Goal: Navigation & Orientation: Find specific page/section

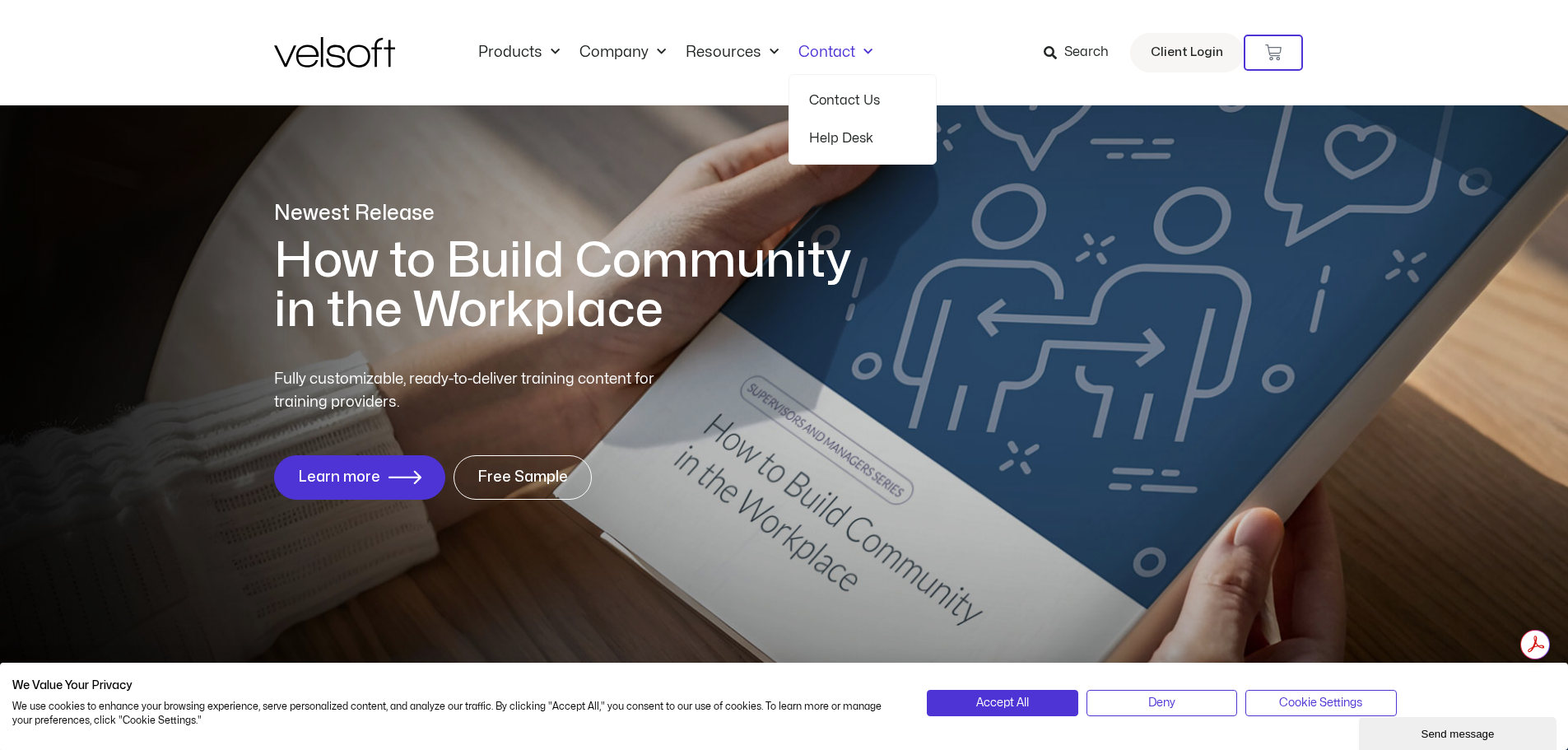
click at [862, 46] on span "Menu" at bounding box center [863, 52] width 18 height 27
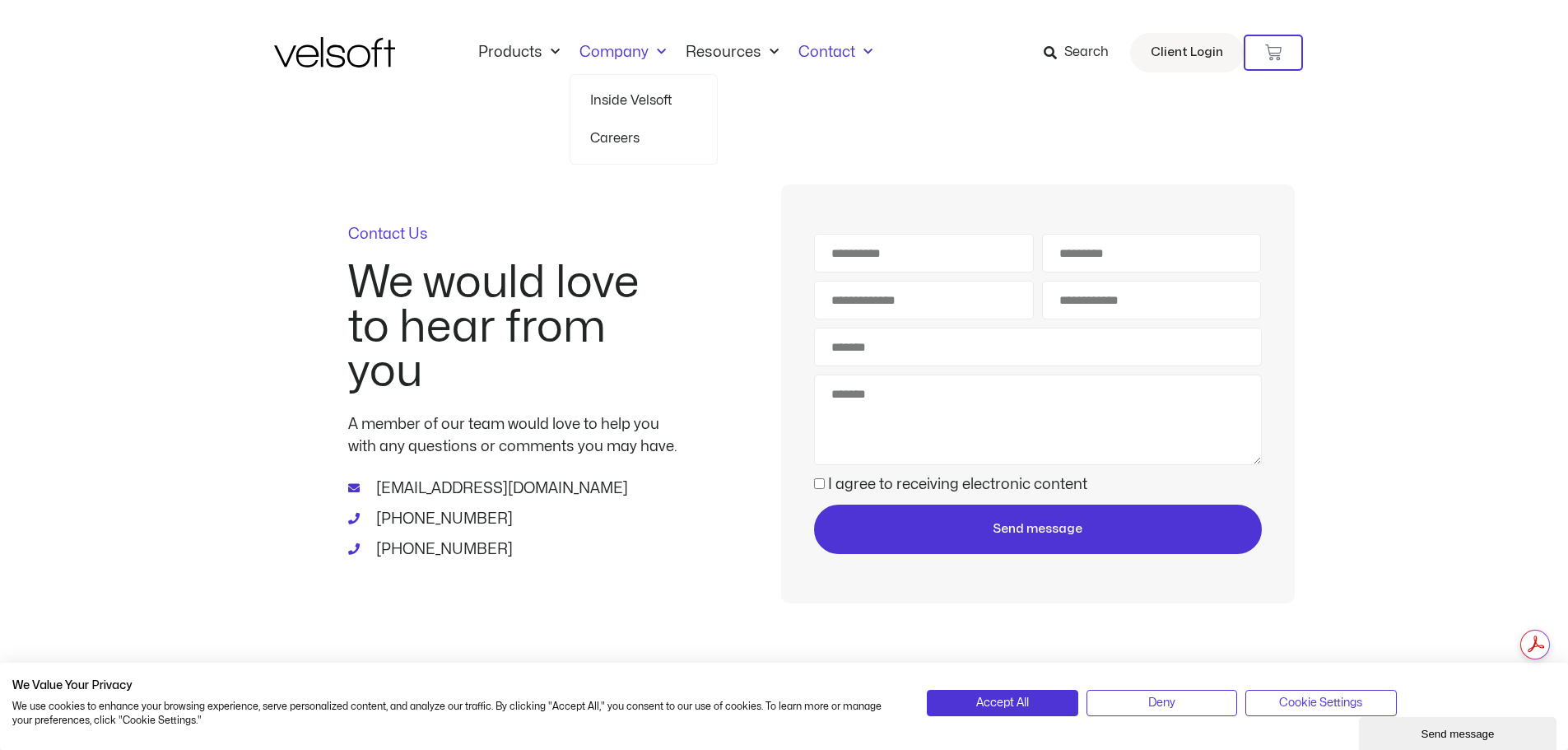
click at [663, 51] on span "Menu" at bounding box center [657, 52] width 18 height 27
click at [649, 51] on span "Menu" at bounding box center [657, 52] width 18 height 27
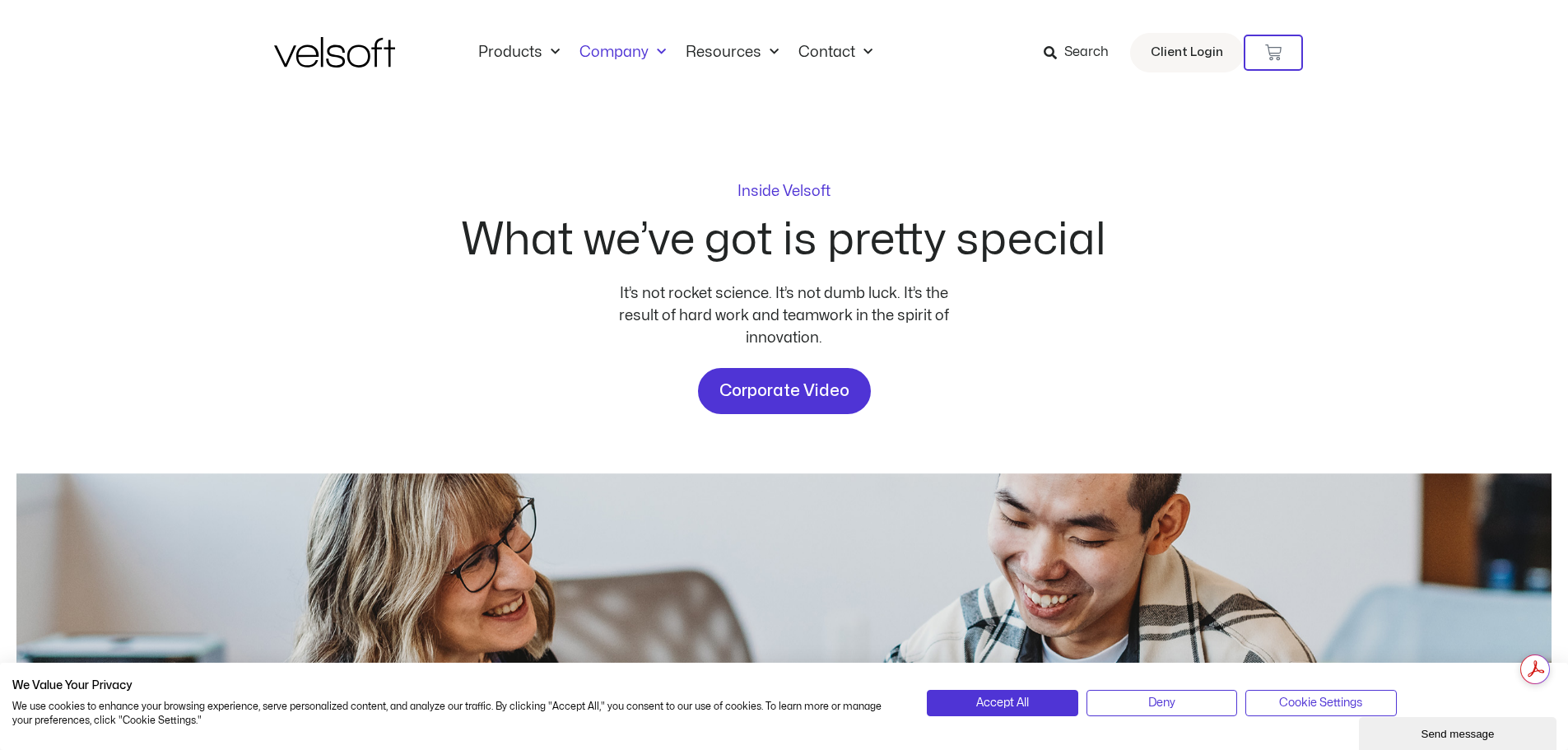
click at [812, 189] on p "Inside Velsoft" at bounding box center [784, 192] width 93 height 15
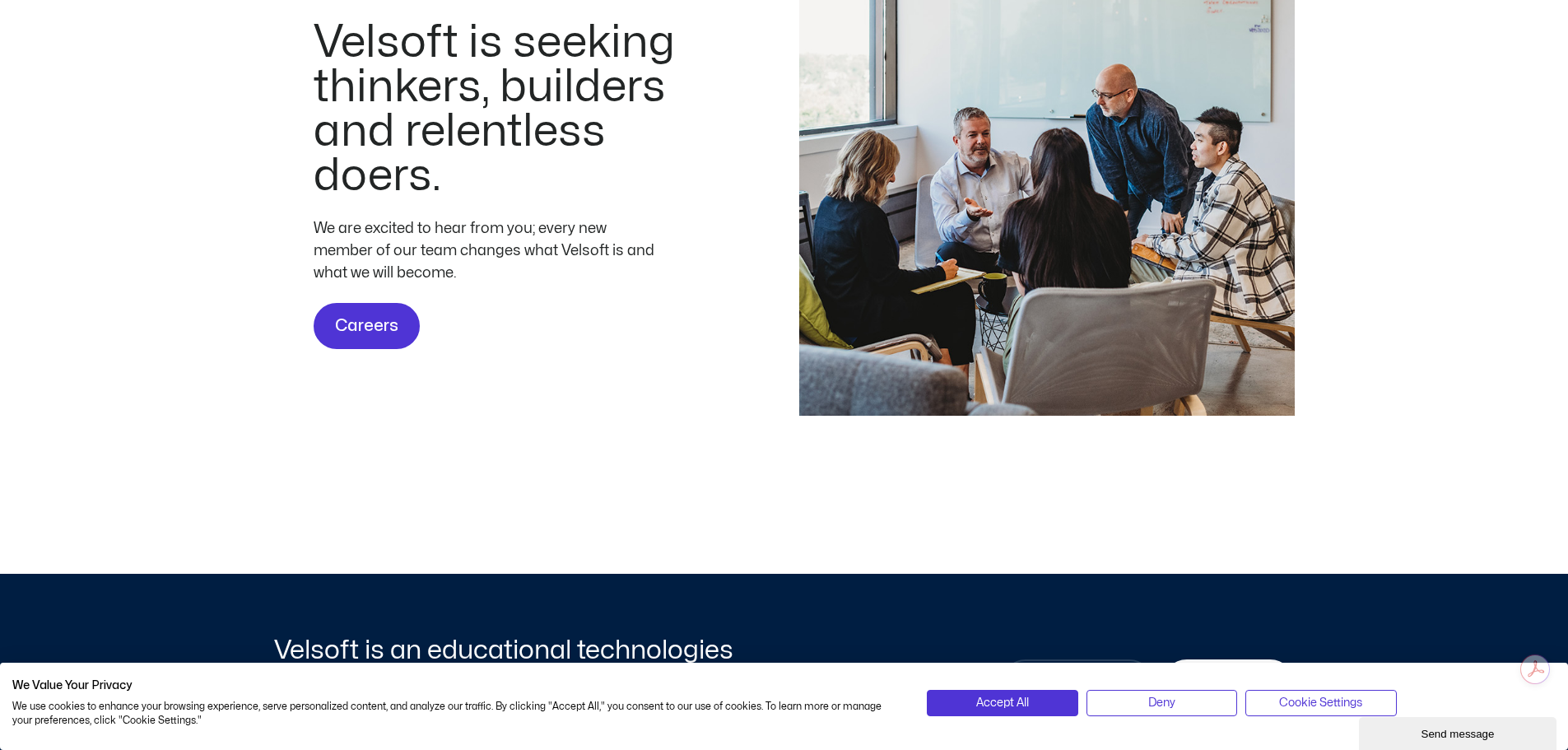
scroll to position [4960, 0]
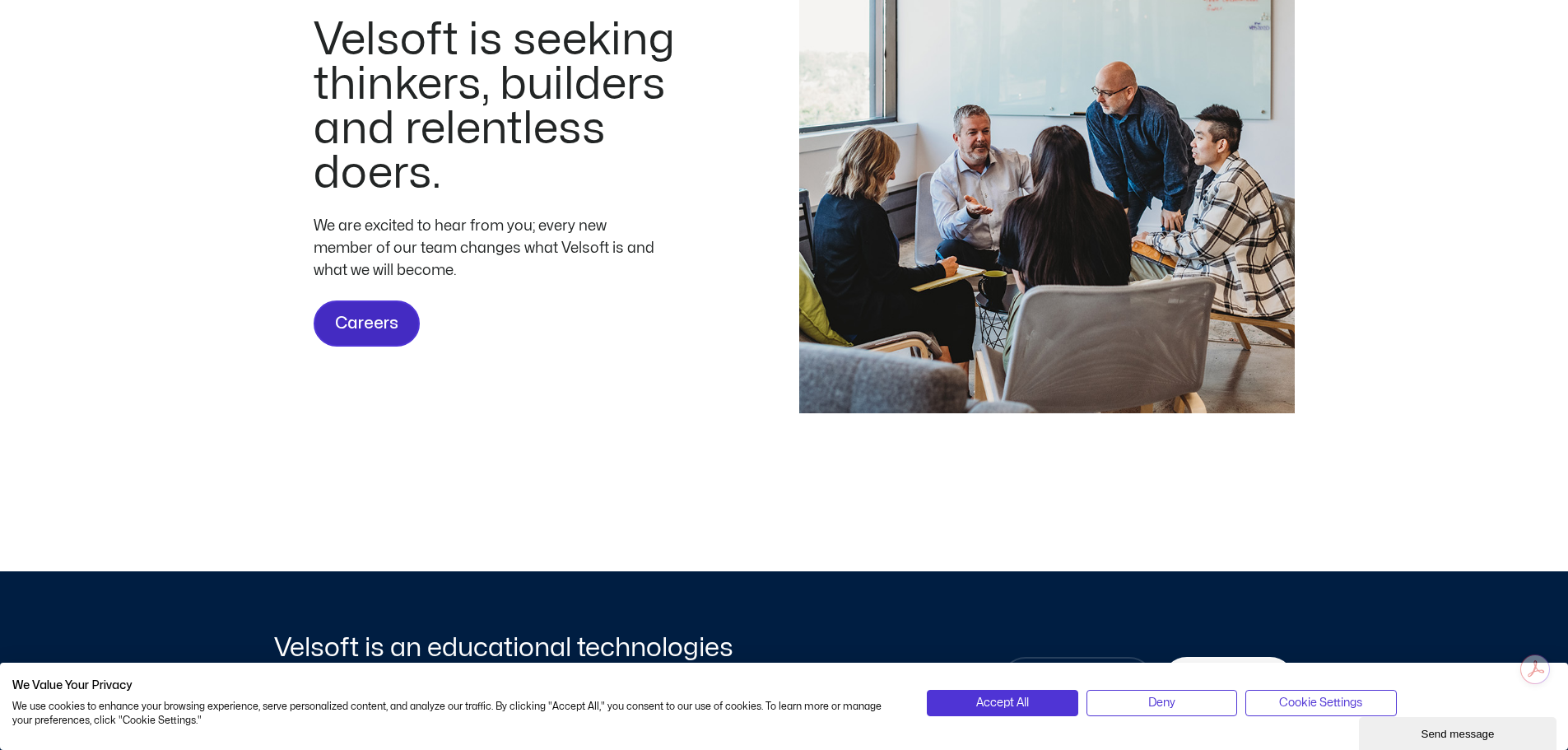
click at [351, 336] on span "Careers" at bounding box center [366, 323] width 64 height 26
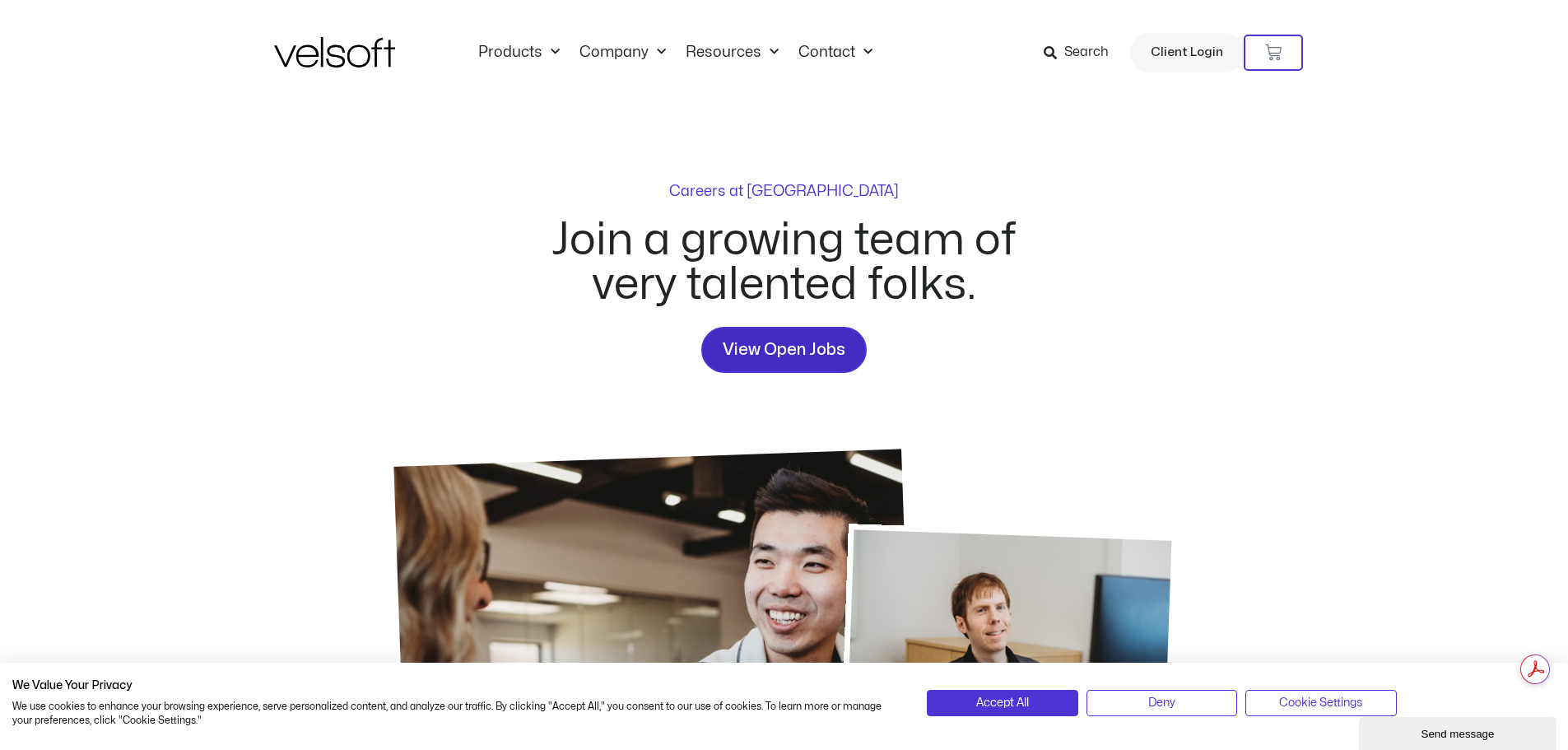
click at [813, 352] on span "View Open Jobs" at bounding box center [784, 349] width 123 height 26
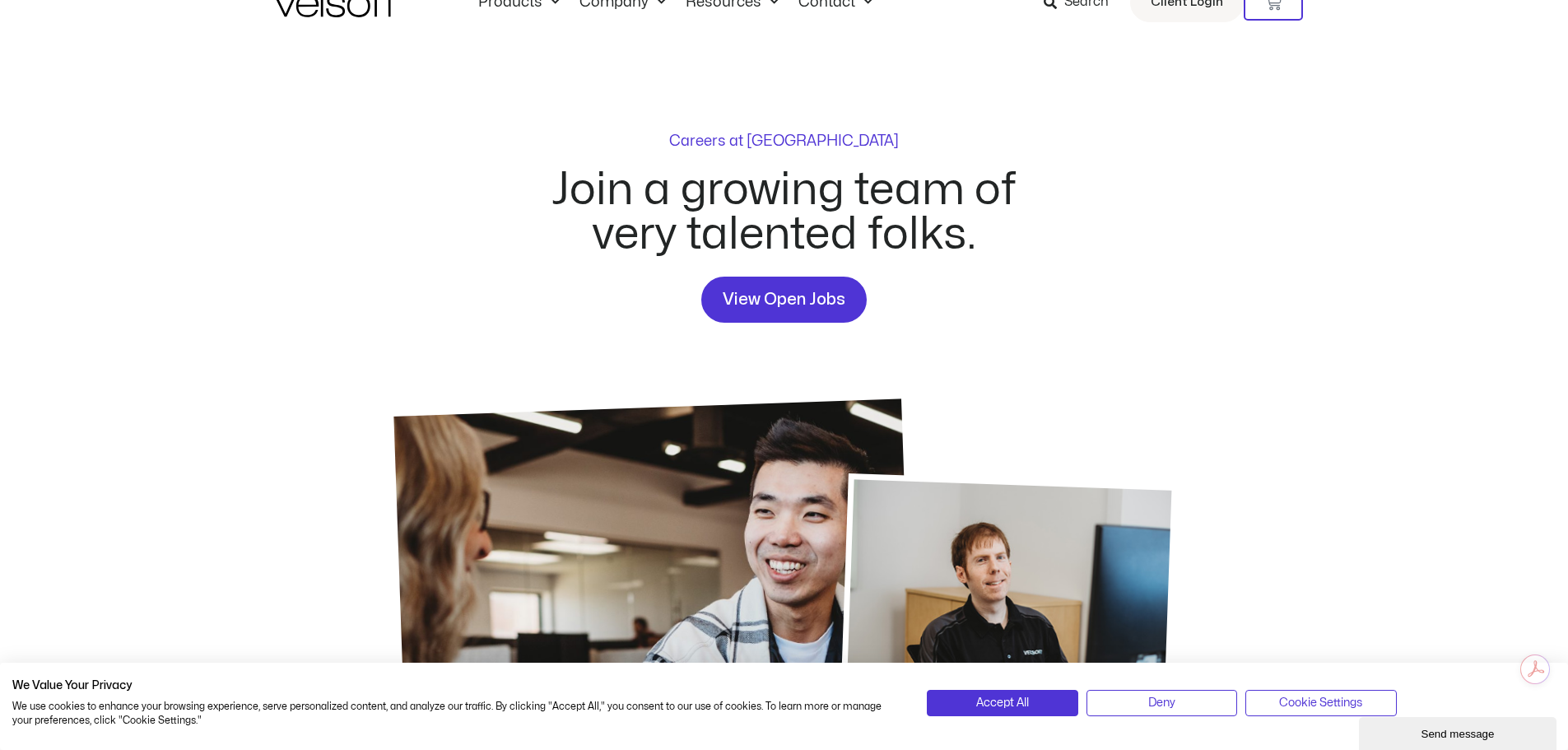
scroll to position [49, 0]
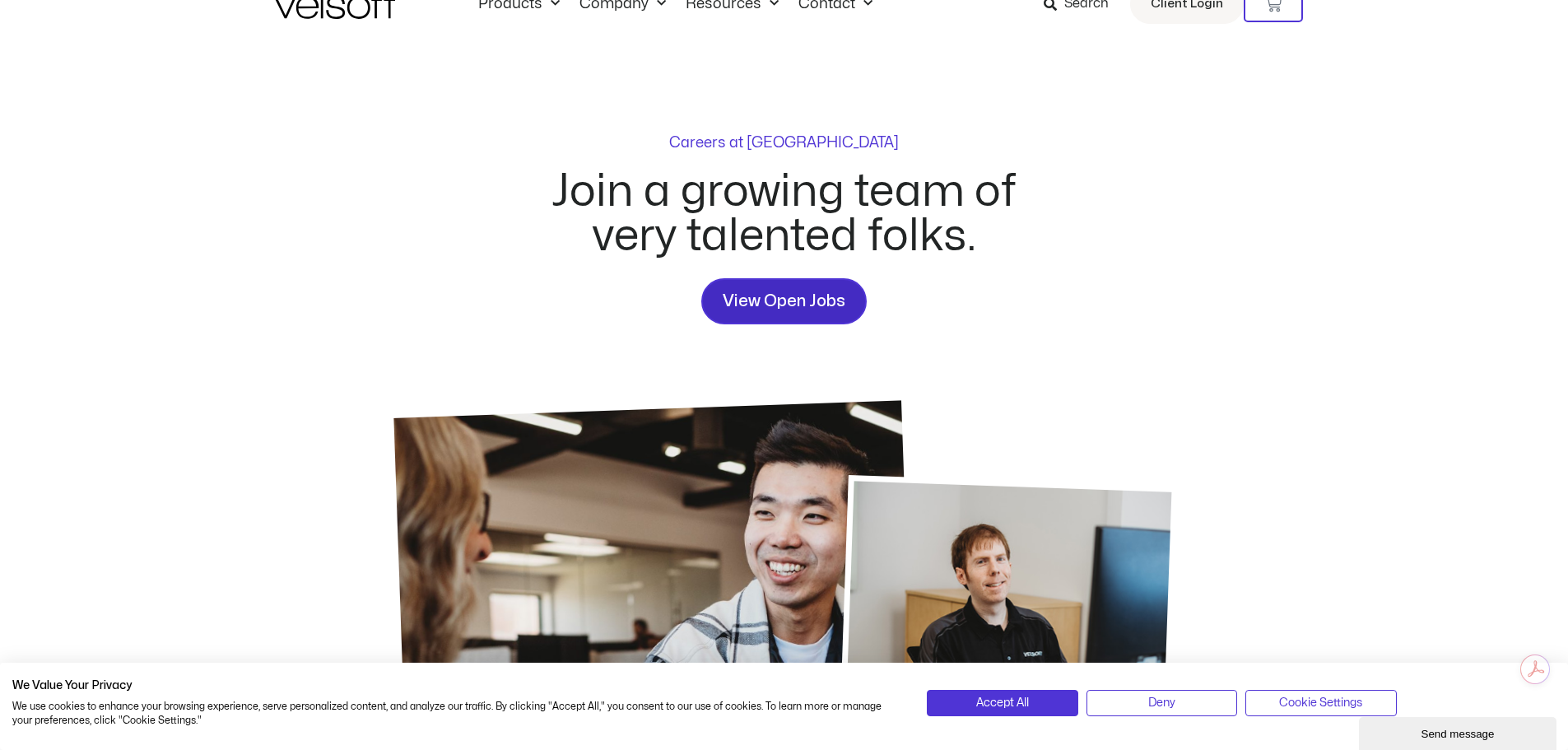
click at [811, 290] on span "View Open Jobs" at bounding box center [784, 301] width 123 height 26
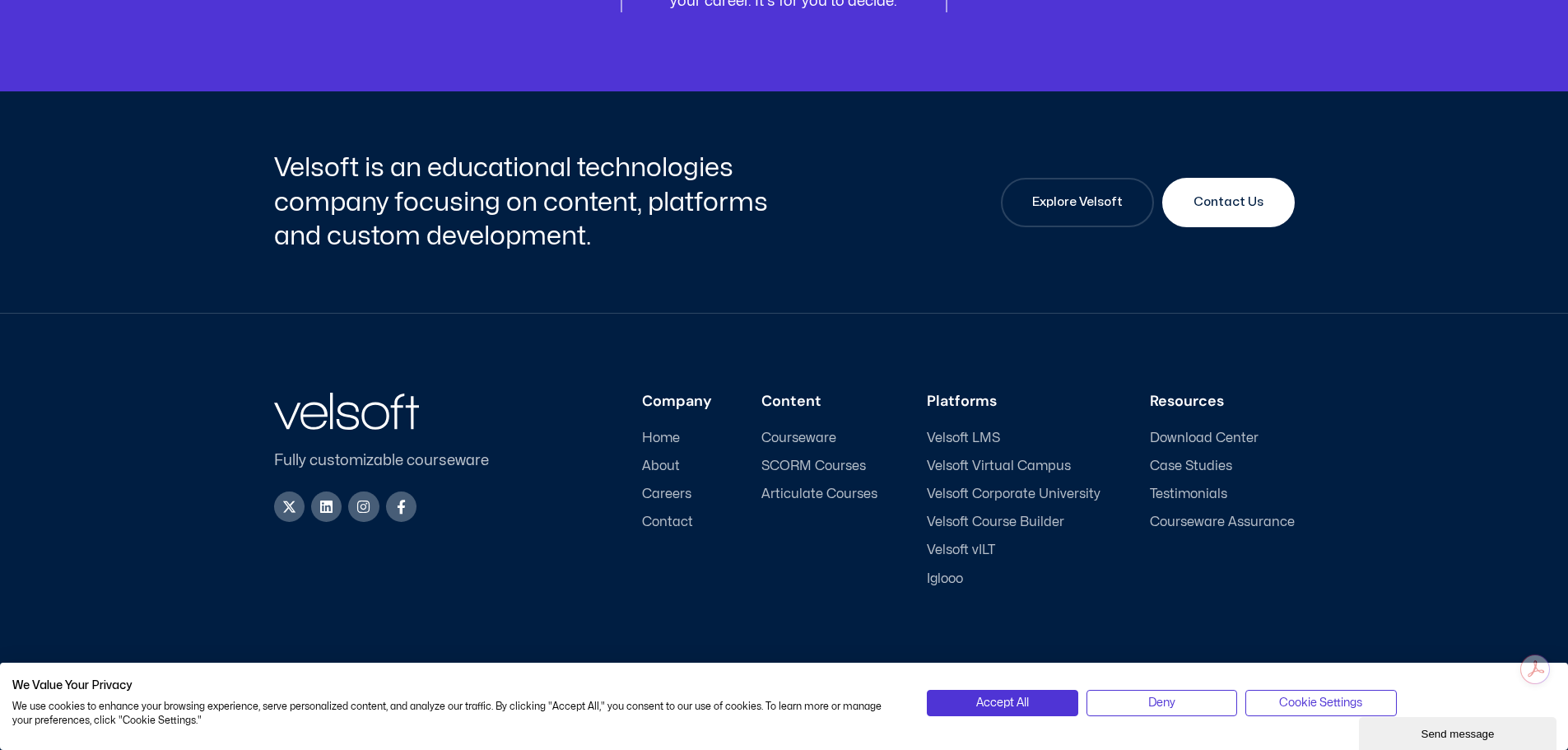
scroll to position [2219, 0]
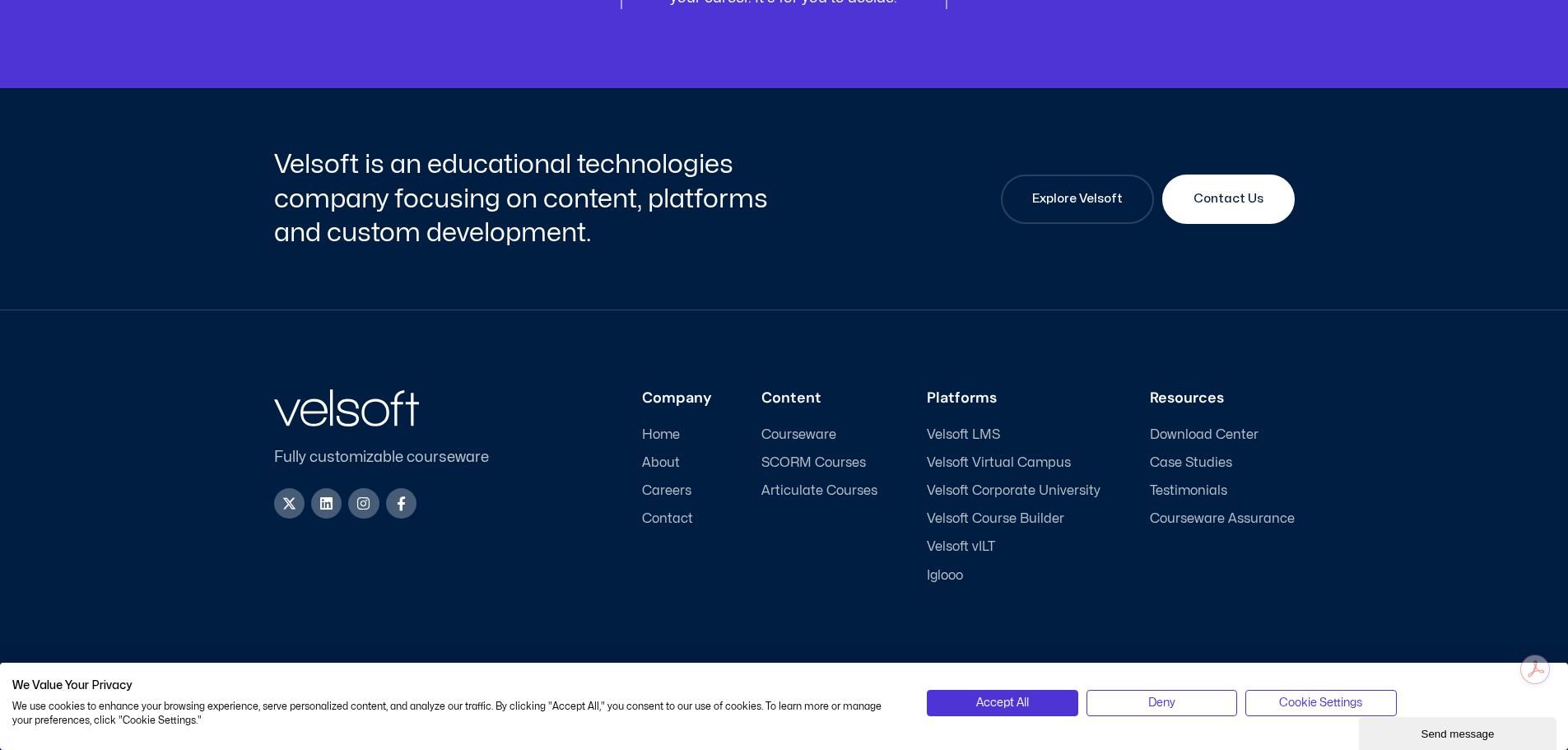
click at [662, 454] on ul "Home About Careers Contact" at bounding box center [677, 478] width 70 height 100
click at [670, 463] on span "About" at bounding box center [660, 463] width 38 height 16
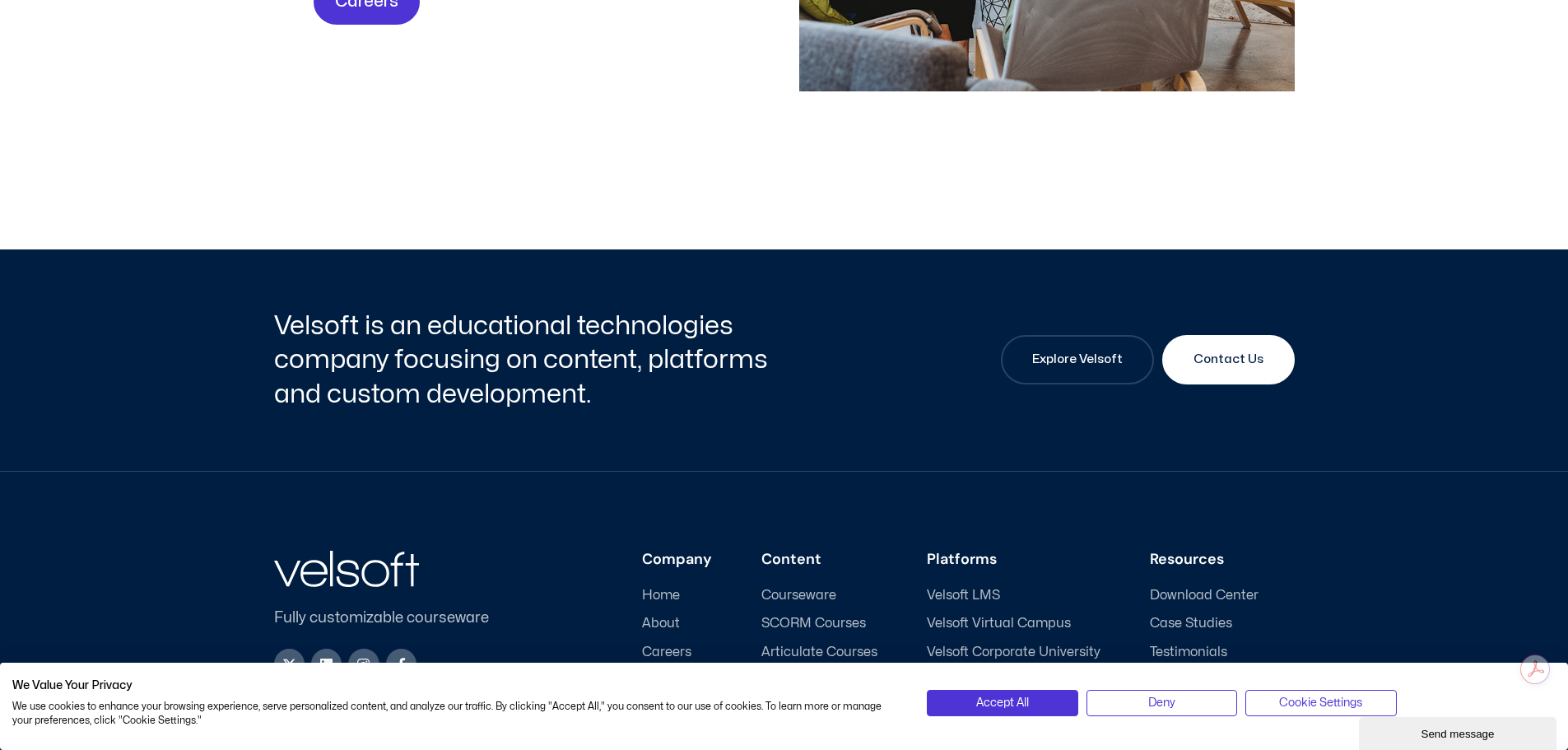
scroll to position [5477, 0]
